Goal: Find specific page/section: Find specific page/section

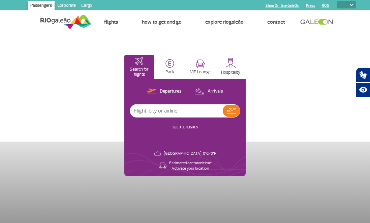
select select
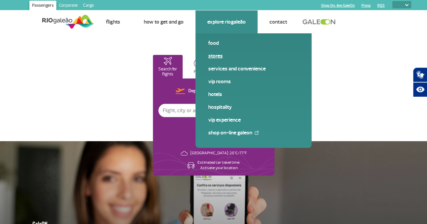
click at [218, 56] on link "Stores" at bounding box center [253, 55] width 90 height 7
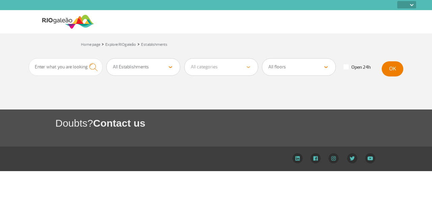
select select
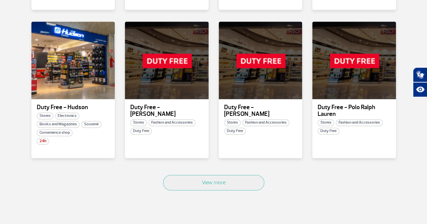
scroll to position [418, 0]
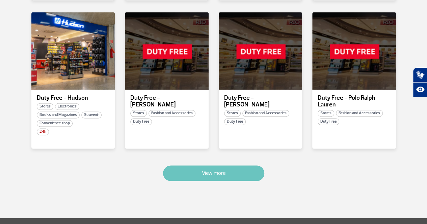
click at [207, 169] on button "View more" at bounding box center [213, 174] width 101 height 16
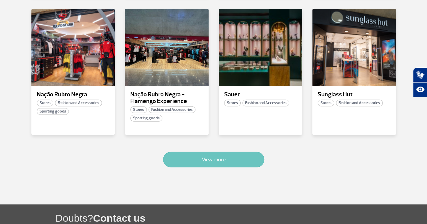
scroll to position [882, 0]
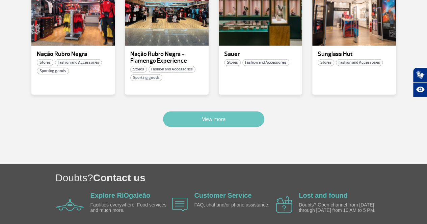
click at [207, 114] on button "View more" at bounding box center [213, 120] width 101 height 16
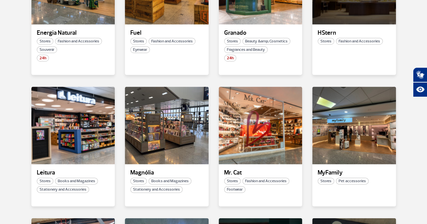
scroll to position [628, 0]
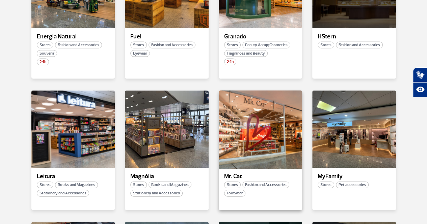
click at [238, 121] on div at bounding box center [260, 129] width 85 height 79
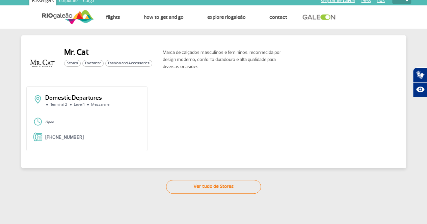
scroll to position [4, 0]
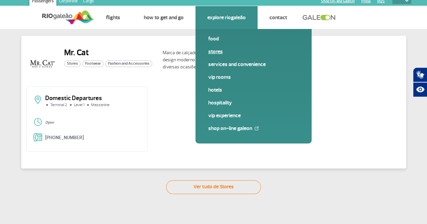
click at [212, 52] on link "Stores" at bounding box center [253, 51] width 90 height 7
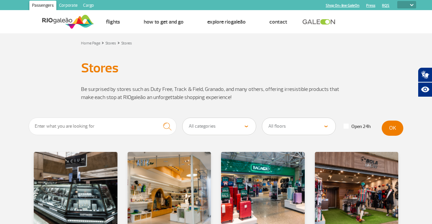
select select
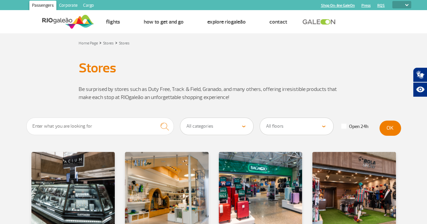
click at [250, 127] on select "All categories Beauty &amp; Cosmetics Electronics Books and Magazines Fashion a…" at bounding box center [216, 126] width 73 height 17
select select "336"
click at [180, 118] on select "All categories Beauty &amp; Cosmetics Electronics Books and Magazines Fashion a…" at bounding box center [216, 126] width 73 height 17
click at [323, 127] on select "All floors Public Area (before X-ray) Arrivals Public Area International Arriva…" at bounding box center [296, 126] width 73 height 17
select select "92"
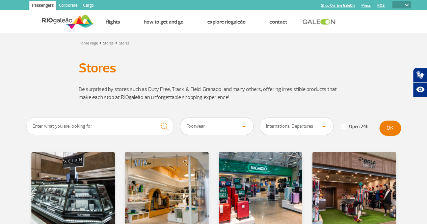
click at [260, 118] on select "All floors Public Area (before X-ray) Arrivals Public Area International Arriva…" at bounding box center [296, 126] width 73 height 17
click at [393, 124] on button "OK" at bounding box center [390, 128] width 22 height 15
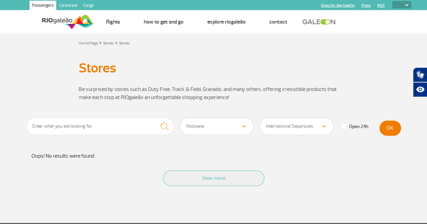
click at [244, 126] on select "All categories Beauty &amp; Cosmetics Electronics Books and Magazines Fashion a…" at bounding box center [216, 126] width 73 height 17
select select
click at [180, 118] on select "All categories Beauty &amp; Cosmetics Electronics Books and Magazines Fashion a…" at bounding box center [216, 126] width 73 height 17
drag, startPoint x: 386, startPoint y: 124, endPoint x: 394, endPoint y: 135, distance: 13.6
click at [394, 135] on button "OK" at bounding box center [390, 128] width 22 height 15
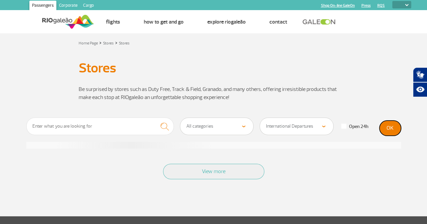
click at [394, 134] on button "OK" at bounding box center [390, 128] width 22 height 15
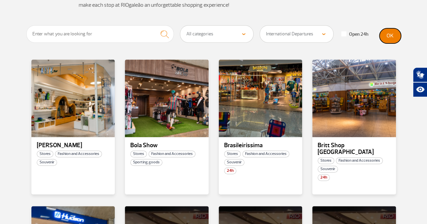
scroll to position [108, 0]
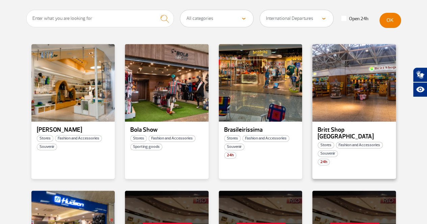
click at [393, 132] on div "Britt Shop Rio" at bounding box center [354, 133] width 84 height 13
